Goal: Task Accomplishment & Management: Manage account settings

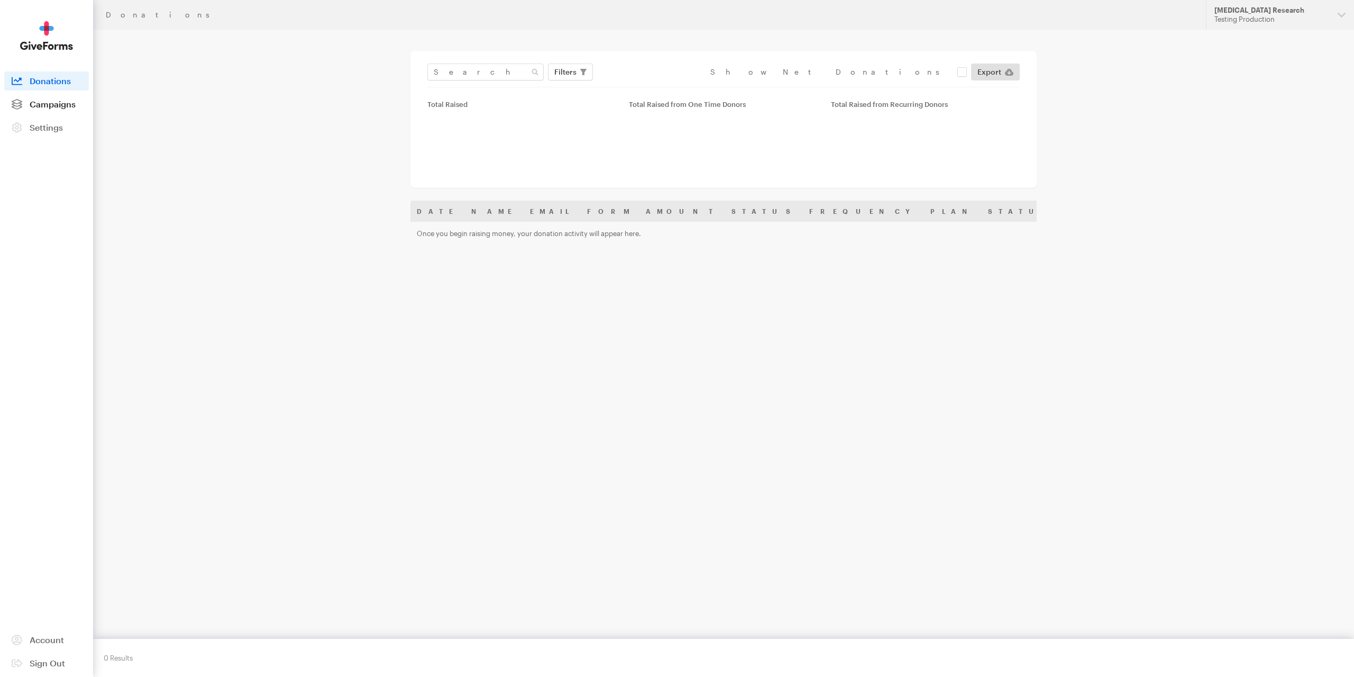
click at [44, 106] on span "Campaigns" at bounding box center [53, 104] width 46 height 10
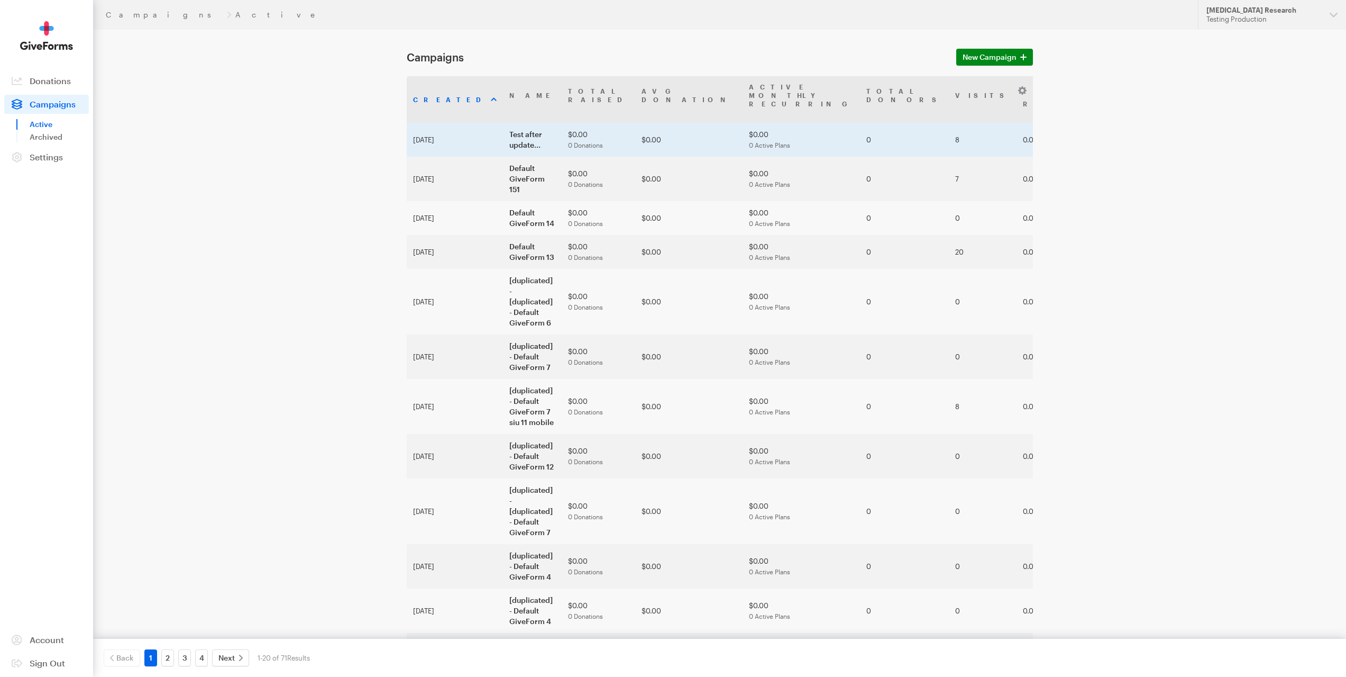
click at [503, 123] on td "Test after update..." at bounding box center [532, 140] width 59 height 34
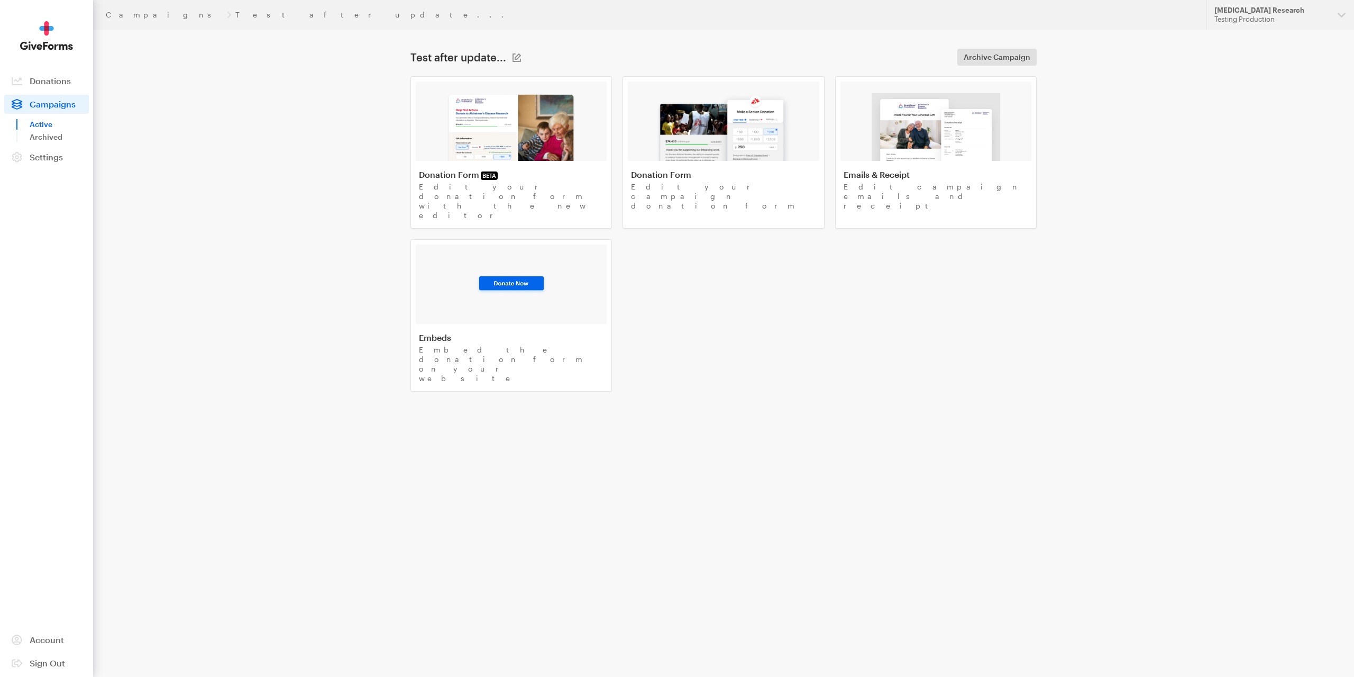
click at [489, 131] on img at bounding box center [511, 127] width 130 height 68
